Goal: Task Accomplishment & Management: Manage account settings

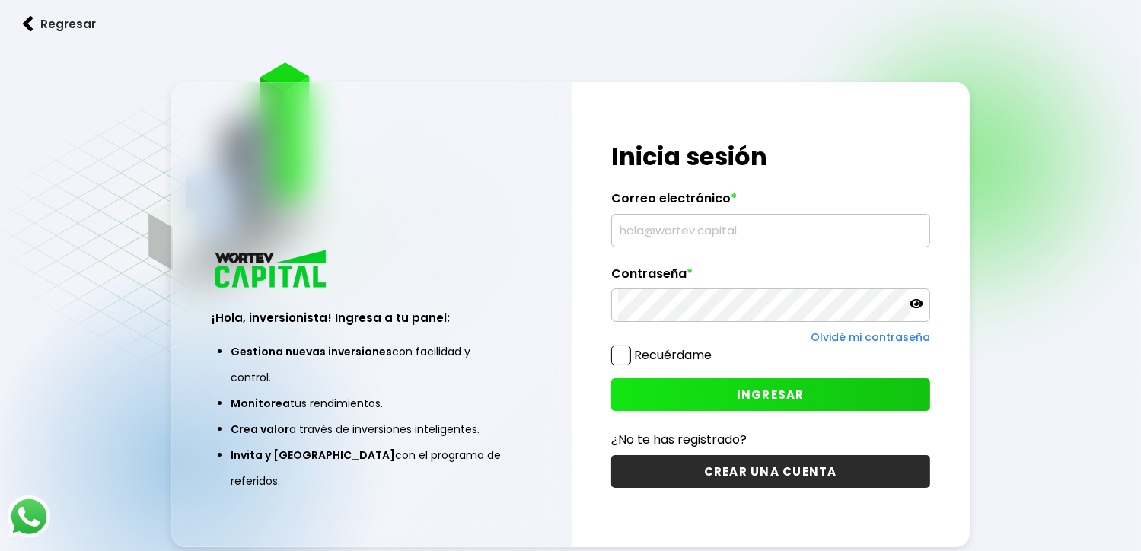
type input "[EMAIL_ADDRESS][DOMAIN_NAME]"
click at [1046, 313] on div "Regresar ¡Hola, inversionista! Ingresa a tu panel: Gestiona nuevas inversiones …" at bounding box center [570, 313] width 1141 height 627
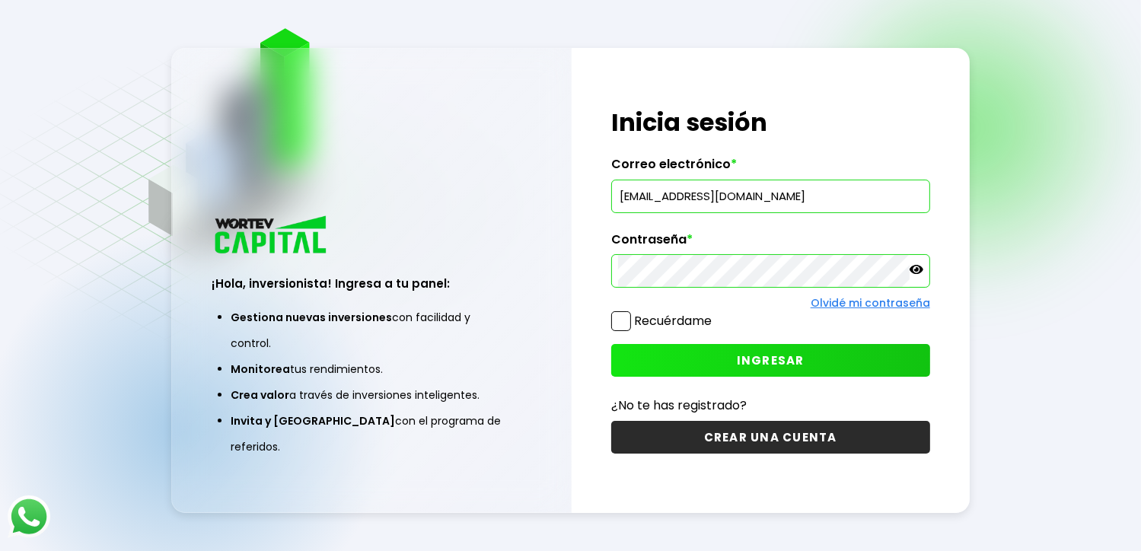
scroll to position [76, 0]
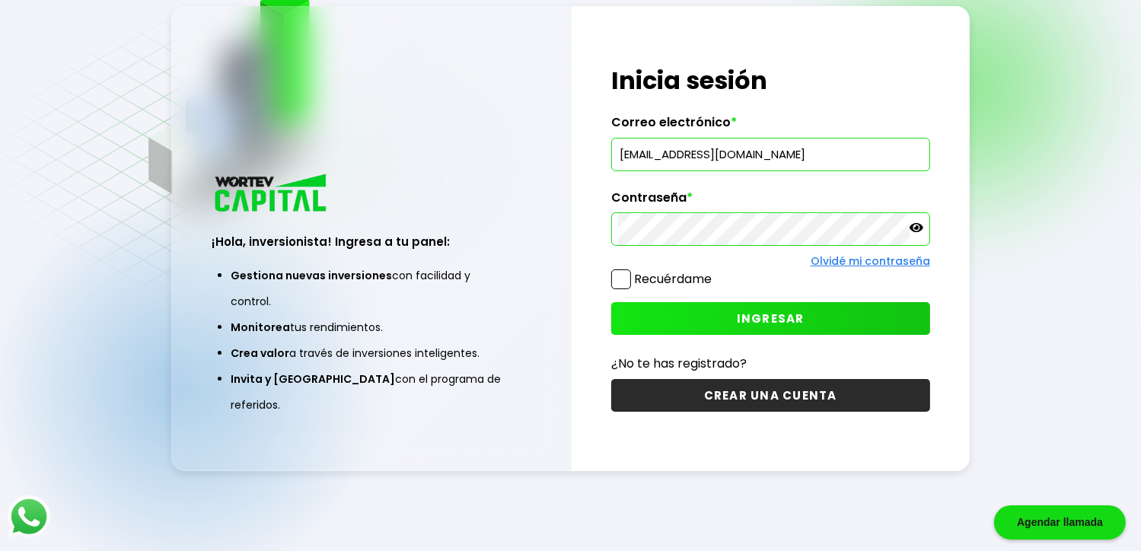
click at [782, 319] on span "INGRESAR" at bounding box center [771, 319] width 68 height 16
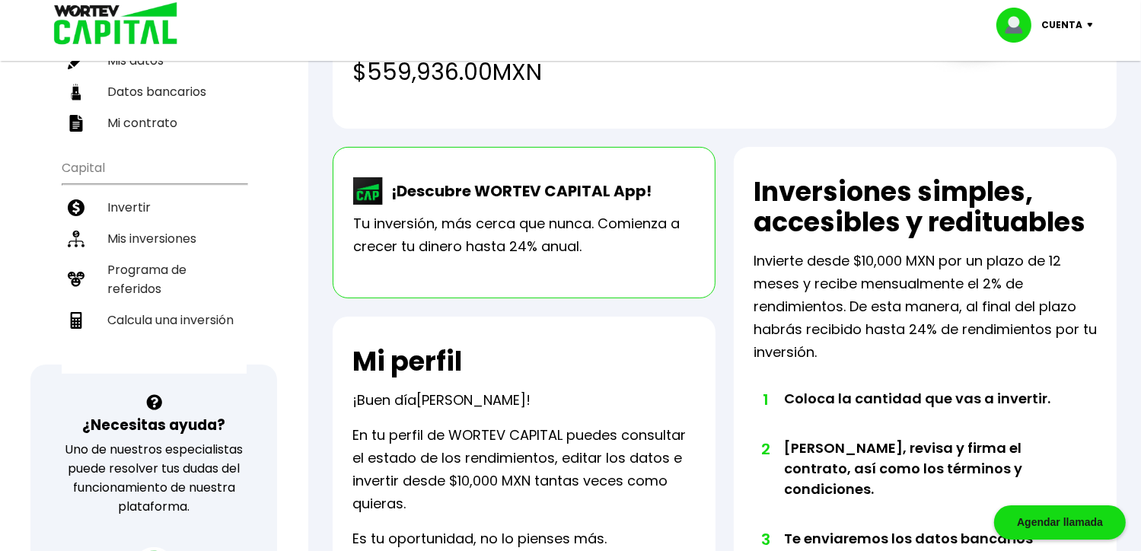
scroll to position [228, 0]
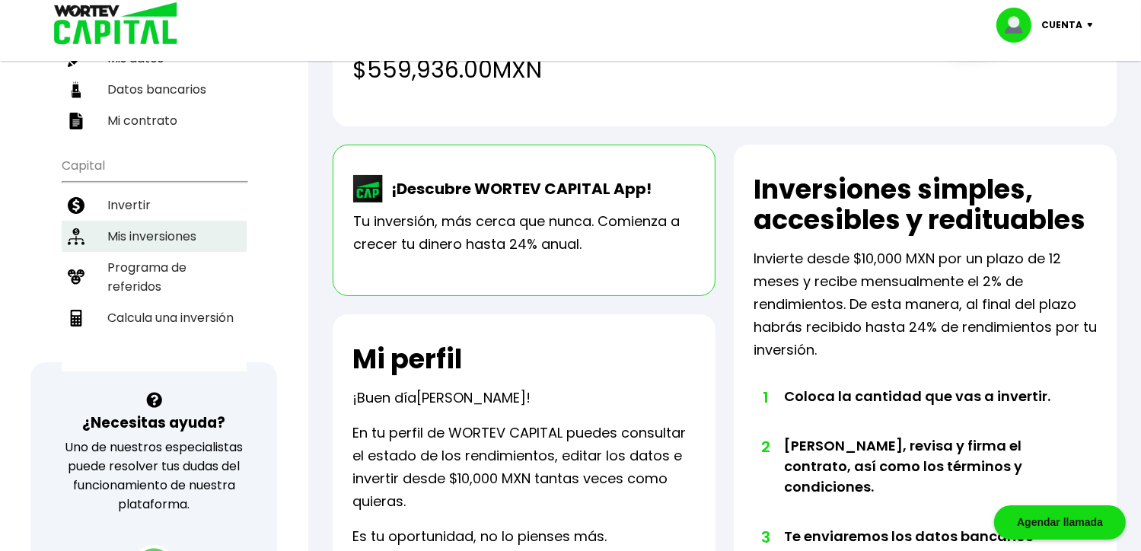
click at [161, 221] on li "Mis inversiones" at bounding box center [154, 236] width 185 height 31
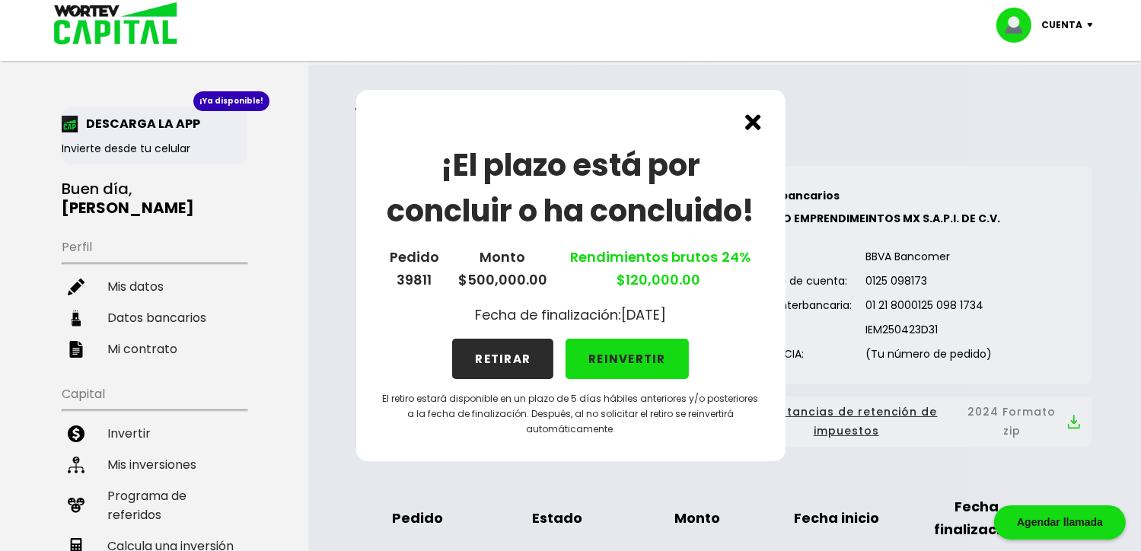
click at [610, 362] on button "REINVERTIR" at bounding box center [627, 359] width 123 height 40
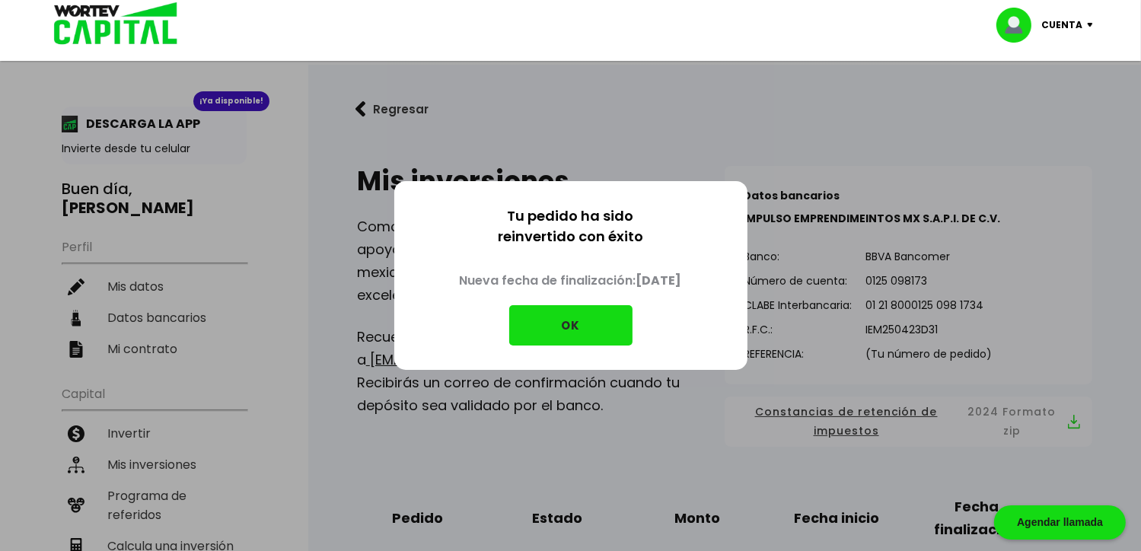
click at [572, 328] on button "OK" at bounding box center [570, 325] width 123 height 40
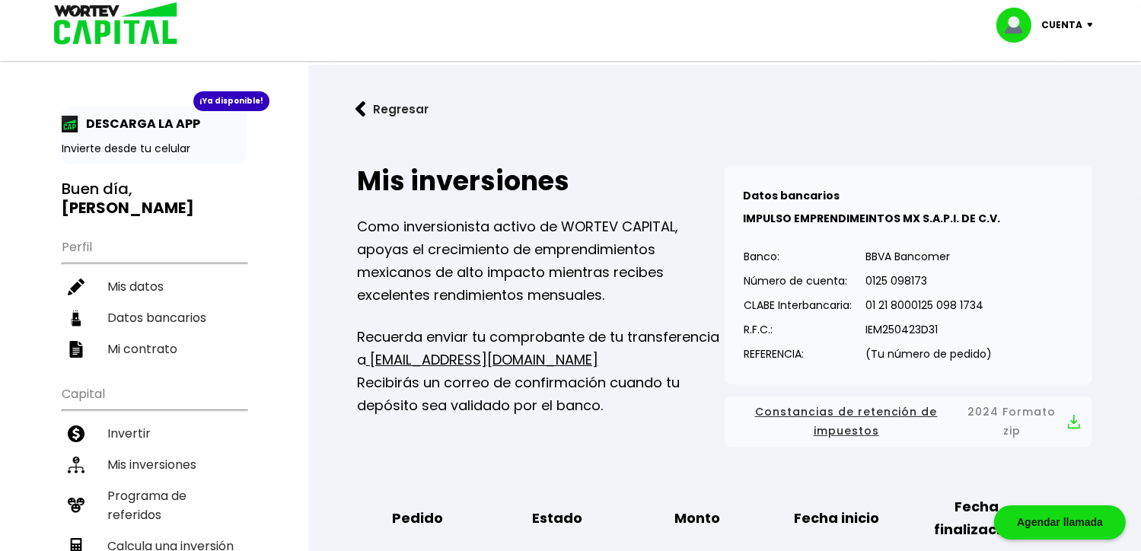
click at [374, 110] on button "Regresar" at bounding box center [392, 109] width 119 height 40
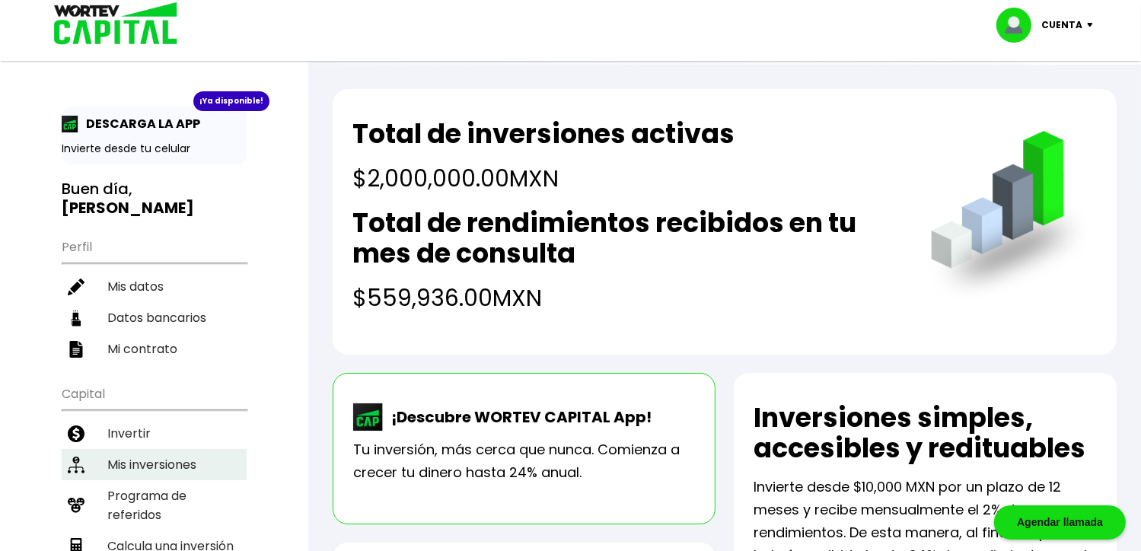
click at [110, 449] on li "Mis inversiones" at bounding box center [154, 464] width 185 height 31
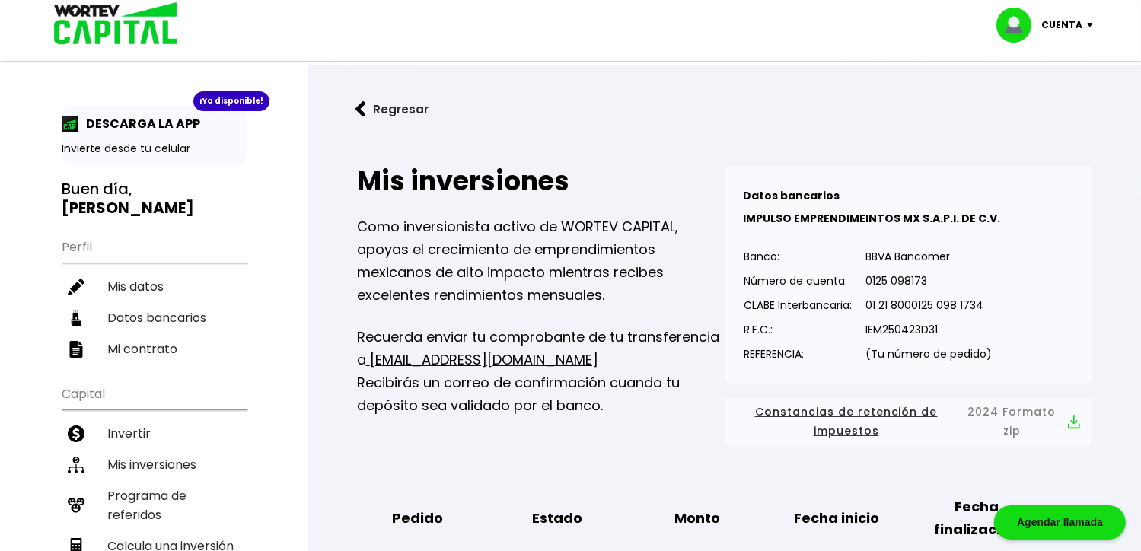
click at [1086, 27] on div "Cuenta" at bounding box center [1049, 25] width 107 height 35
click at [1034, 100] on li "Cerrar sesión" at bounding box center [1047, 101] width 122 height 31
